Goal: Task Accomplishment & Management: Use online tool/utility

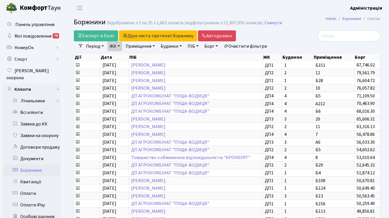
select select "25"
click at [299, 36] on div at bounding box center [332, 35] width 96 height 11
click at [255, 48] on link "Очистити фільтри" at bounding box center [246, 46] width 48 height 10
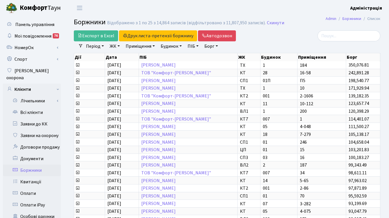
click at [212, 45] on link "Борг" at bounding box center [211, 46] width 18 height 10
type input "10000"
click at [118, 46] on link "ЖК" at bounding box center [114, 46] width 15 height 10
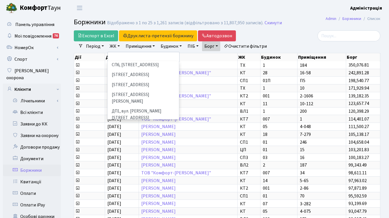
scroll to position [175, 0]
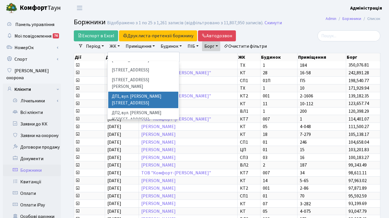
click at [130, 92] on li "ДП1, вул. [PERSON_NAME][STREET_ADDRESS]" at bounding box center [143, 100] width 70 height 17
select select "310"
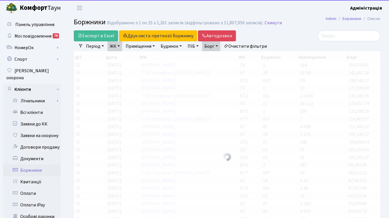
click at [115, 47] on link "ЖК" at bounding box center [114, 46] width 15 height 10
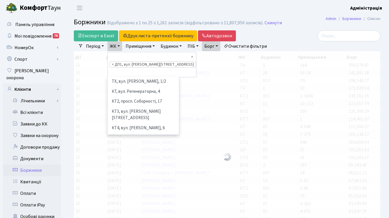
scroll to position [170, 0]
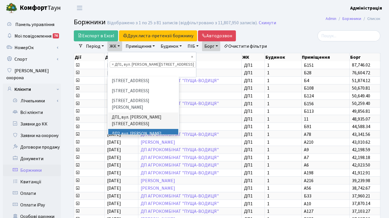
click at [122, 129] on li "ДП2, вул. [PERSON_NAME][STREET_ADDRESS]" at bounding box center [143, 137] width 70 height 17
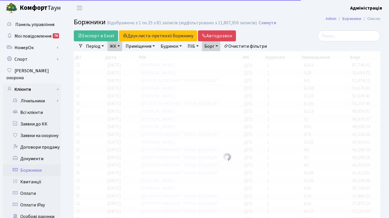
click at [116, 47] on link "ЖК" at bounding box center [114, 46] width 15 height 10
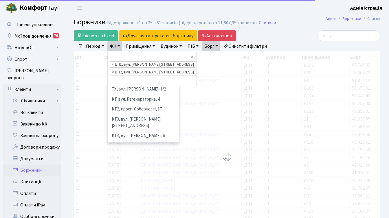
scroll to position [180, 0]
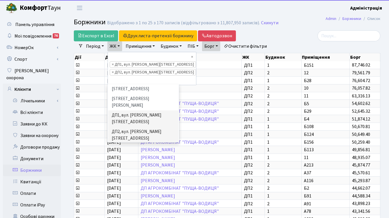
click at [128, 144] on li "ДП3, вул. [PERSON_NAME][STREET_ADDRESS]" at bounding box center [143, 152] width 70 height 17
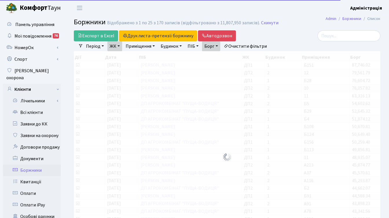
click at [116, 47] on link "ЖК" at bounding box center [114, 46] width 15 height 10
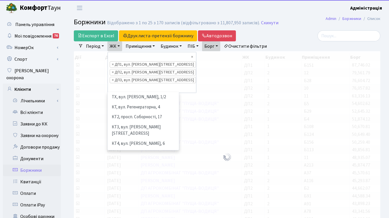
scroll to position [160, 0]
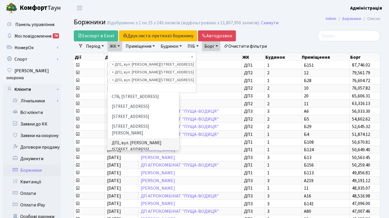
click at [126, 188] on li "ДП4, вул. [PERSON_NAME][STREET_ADDRESS]" at bounding box center [143, 196] width 70 height 17
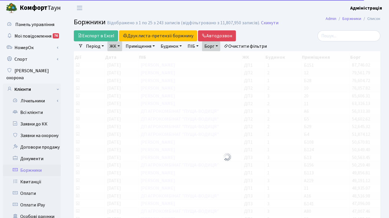
click at [116, 45] on link "ЖК" at bounding box center [114, 46] width 15 height 10
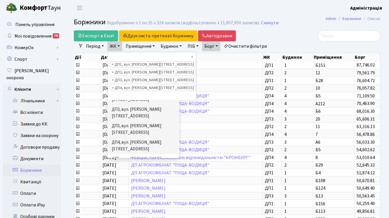
scroll to position [216, 0]
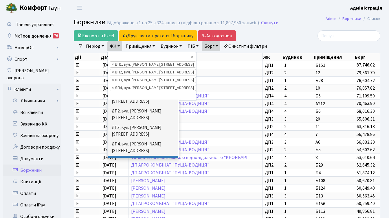
click at [289, 39] on div at bounding box center [332, 35] width 96 height 11
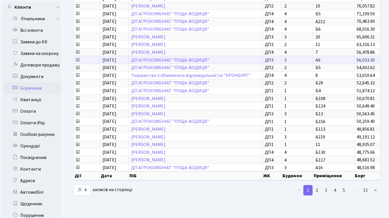
scroll to position [142, 0]
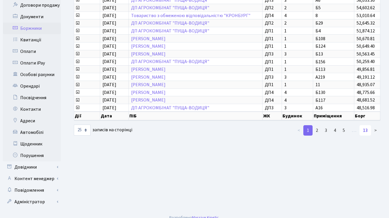
click at [363, 131] on link "13" at bounding box center [366, 130] width 12 height 10
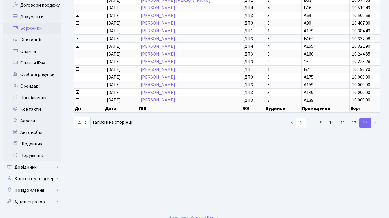
click at [301, 123] on link "1" at bounding box center [301, 123] width 9 height 10
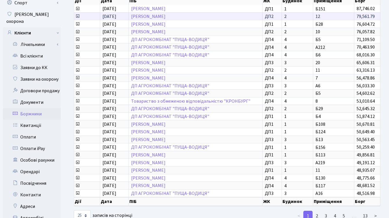
scroll to position [0, 0]
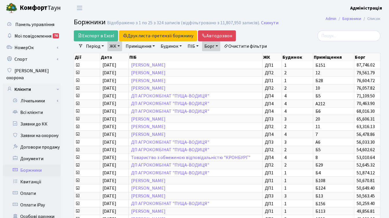
click at [285, 37] on div at bounding box center [332, 35] width 96 height 11
click at [217, 34] on link "Автодозвон" at bounding box center [217, 35] width 38 height 11
click at [120, 45] on link "ЖК" at bounding box center [114, 46] width 15 height 10
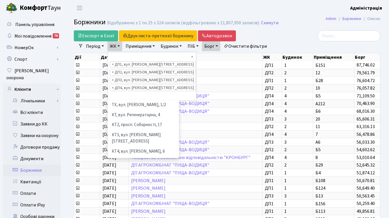
scroll to position [160, 0]
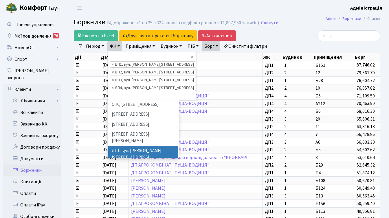
click at [296, 30] on div at bounding box center [332, 35] width 96 height 11
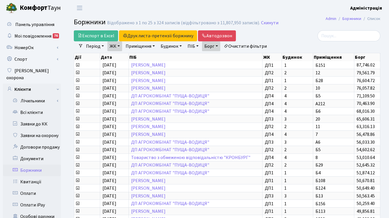
click at [220, 45] on link "Борг" at bounding box center [211, 46] width 18 height 10
click at [291, 37] on div at bounding box center [332, 35] width 96 height 11
click at [210, 34] on link "Автодозвон" at bounding box center [217, 35] width 38 height 11
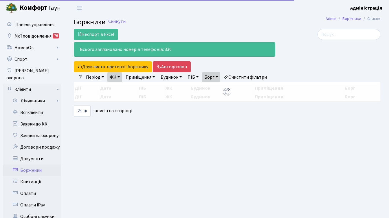
select select "25"
